Goal: Navigation & Orientation: Find specific page/section

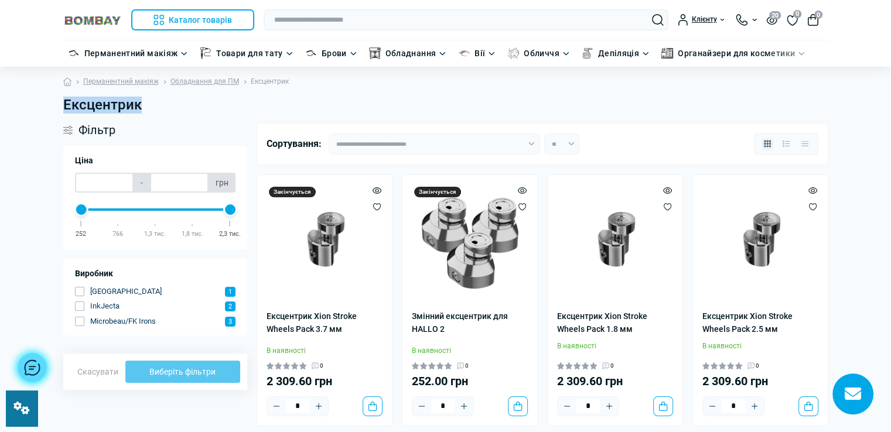
drag, startPoint x: 63, startPoint y: 104, endPoint x: 148, endPoint y: 105, distance: 85.0
click at [148, 105] on h1 "Ексцентрик" at bounding box center [445, 105] width 765 height 17
copy h1 "Ексцентрик"
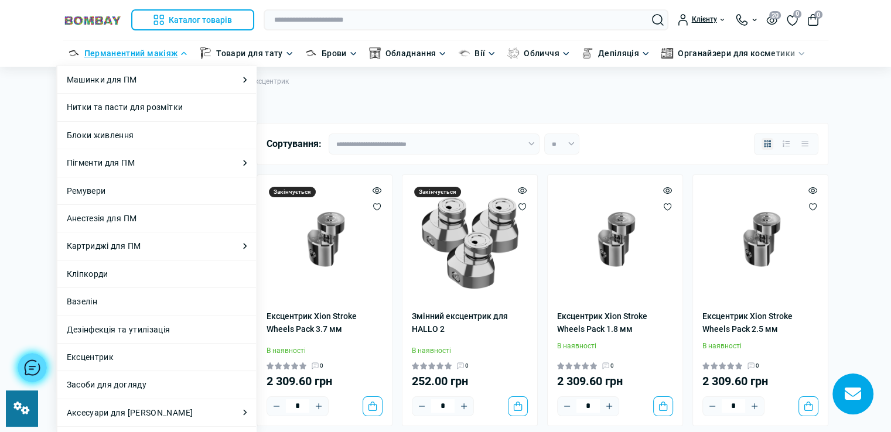
click at [148, 52] on link "Перманентний макіяж" at bounding box center [131, 53] width 94 height 13
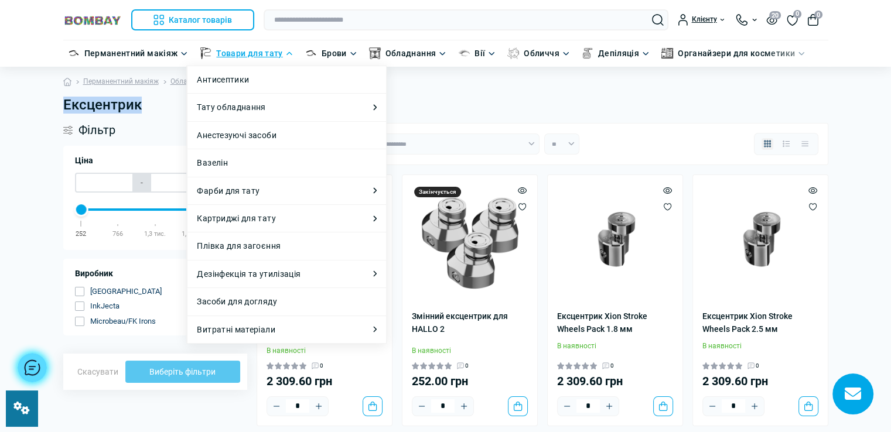
click at [233, 52] on link "Товари для тату" at bounding box center [249, 53] width 66 height 13
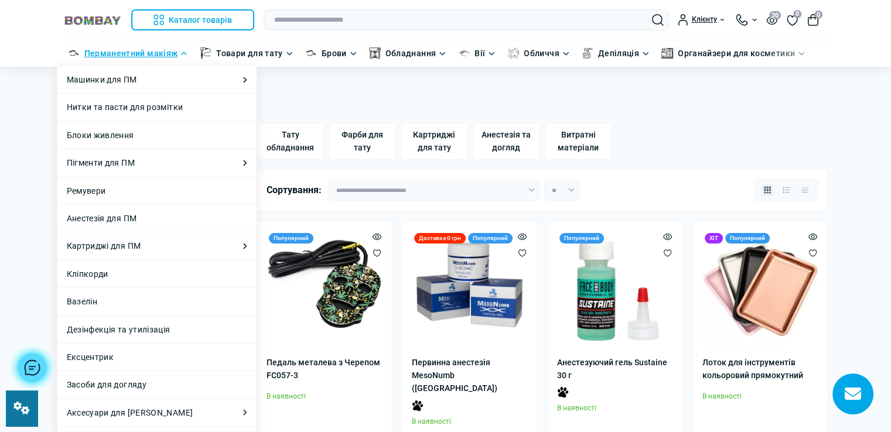
click at [120, 54] on link "Перманентний макіяж" at bounding box center [131, 53] width 94 height 13
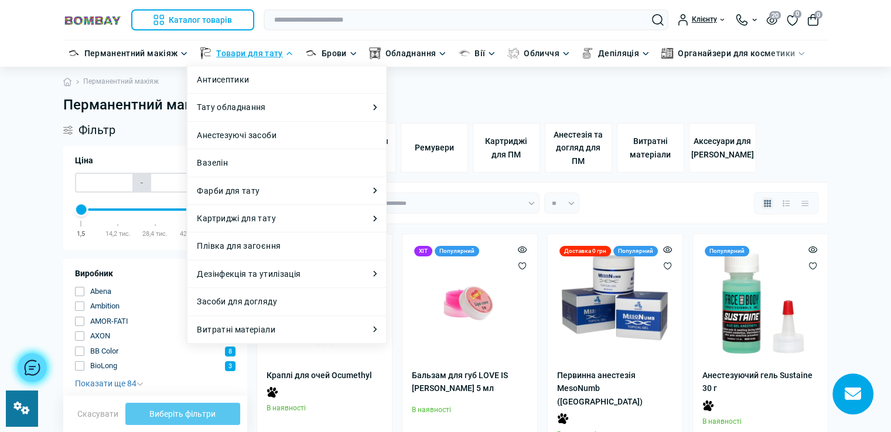
click at [239, 54] on link "Товари для тату" at bounding box center [249, 53] width 66 height 13
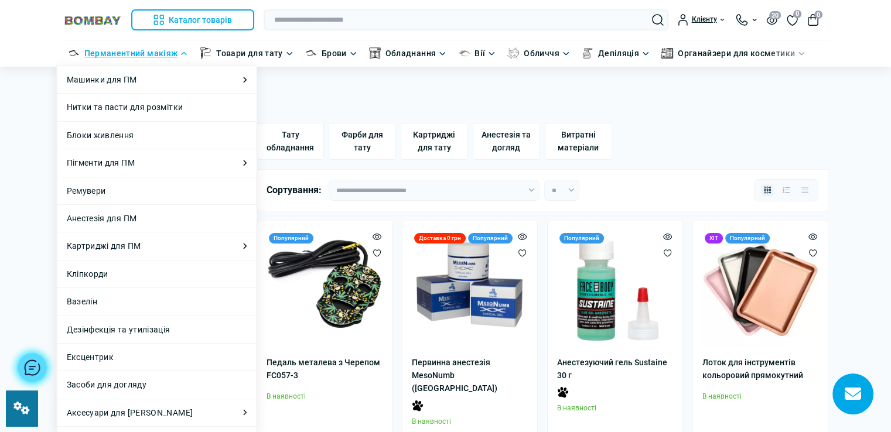
click at [97, 54] on link "Перманентний макіяж" at bounding box center [131, 53] width 94 height 13
